Goal: Task Accomplishment & Management: Use online tool/utility

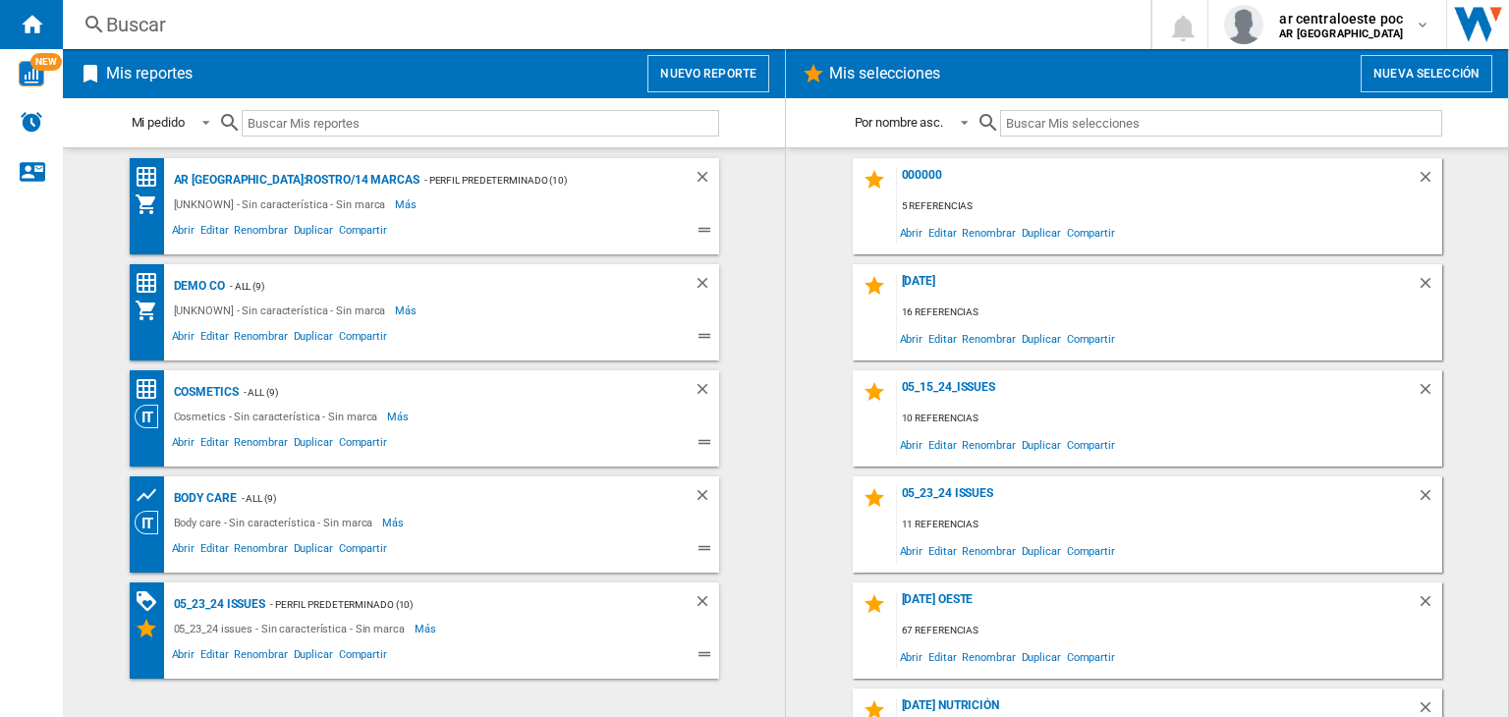
click at [748, 60] on button "Nuevo reporte" at bounding box center [708, 73] width 122 height 37
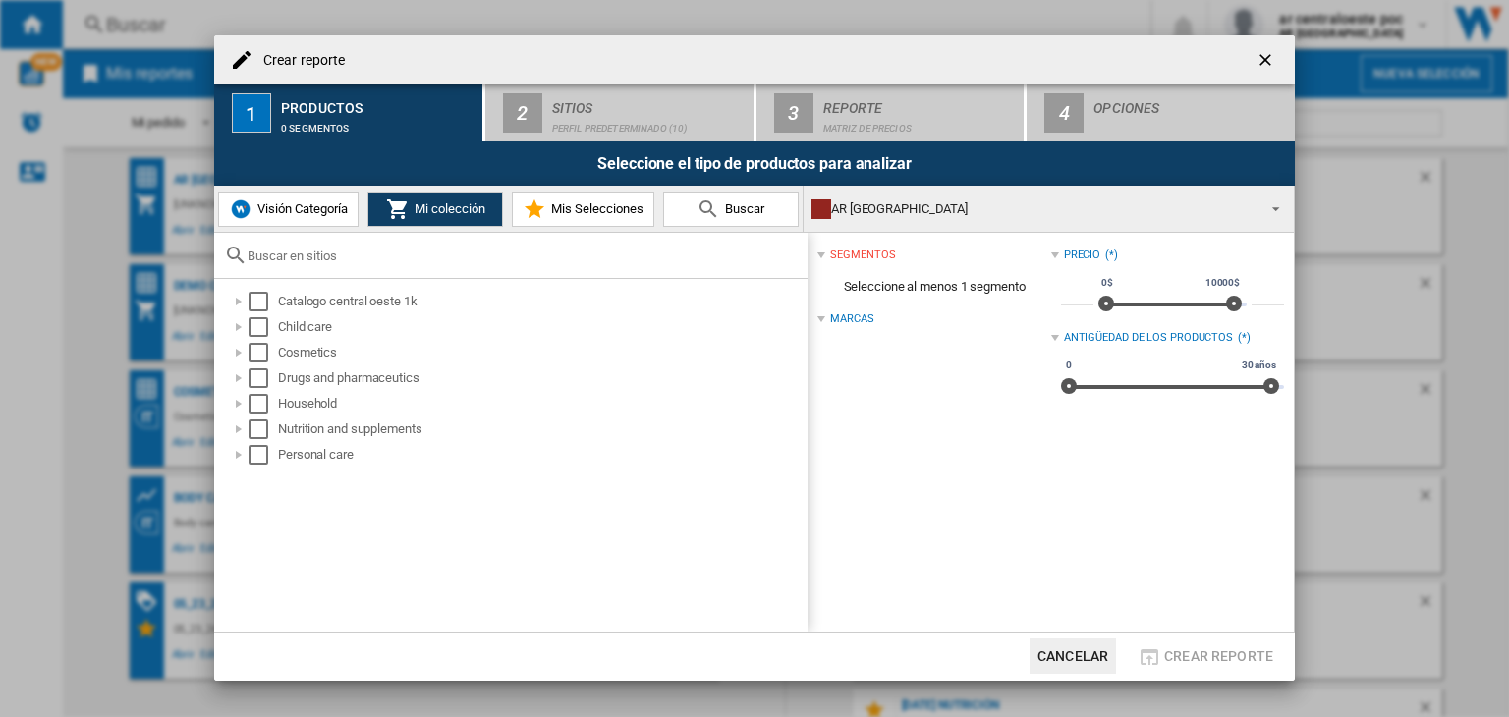
click at [1261, 56] on ng-md-icon "getI18NText('BUTTONS.CLOSE_DIALOG')" at bounding box center [1267, 62] width 24 height 24
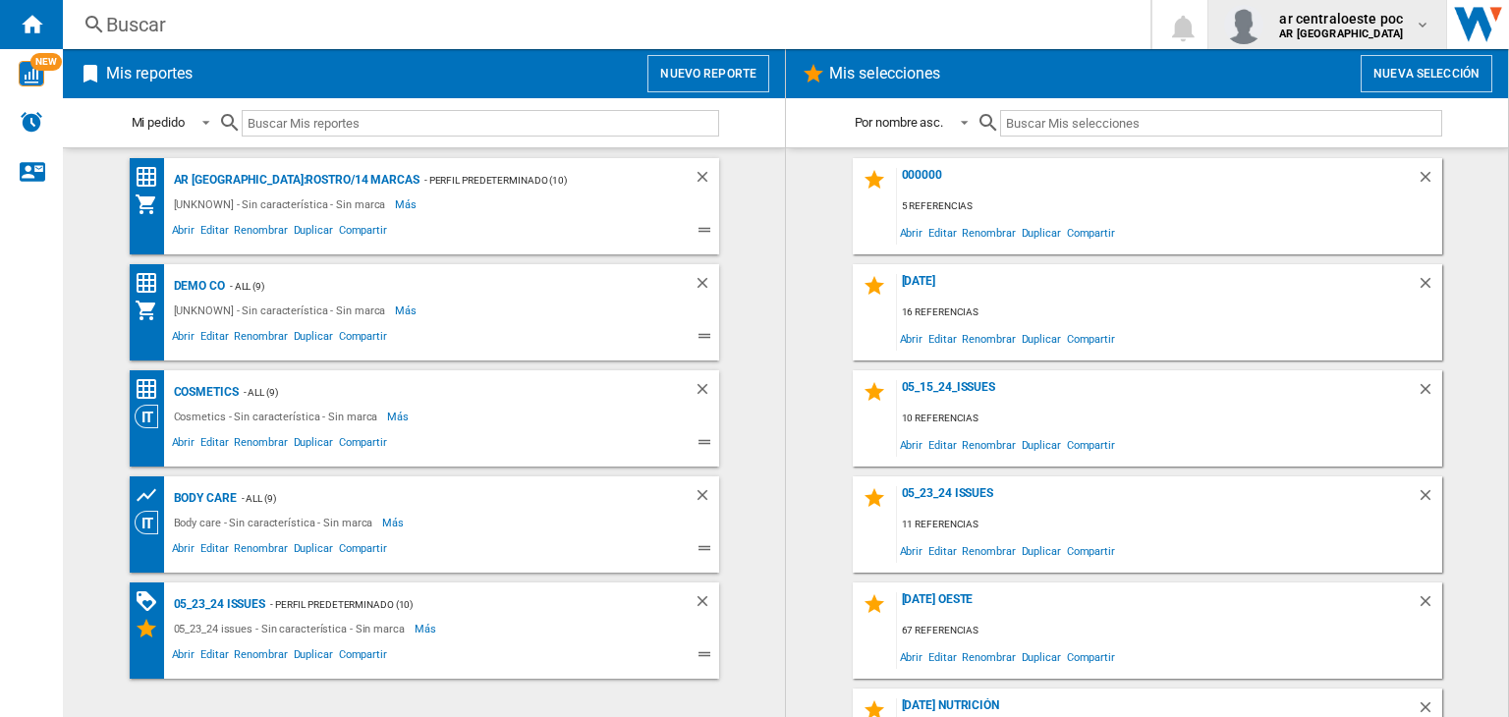
click at [1332, 40] on div "ar centraloeste poc AR CENTRAL OESTE" at bounding box center [1327, 24] width 206 height 39
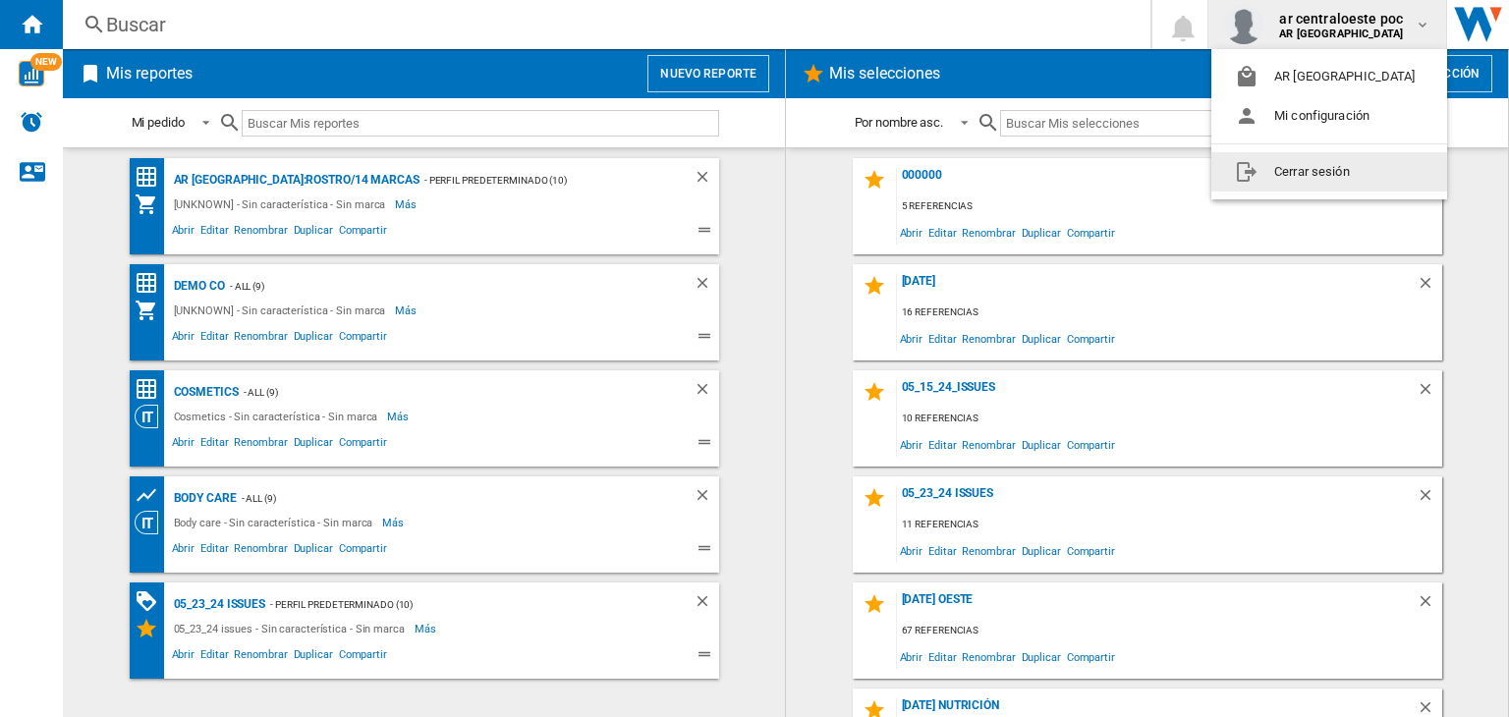
click at [1301, 174] on button "Cerrar sesión" at bounding box center [1329, 171] width 236 height 39
